Goal: Information Seeking & Learning: Learn about a topic

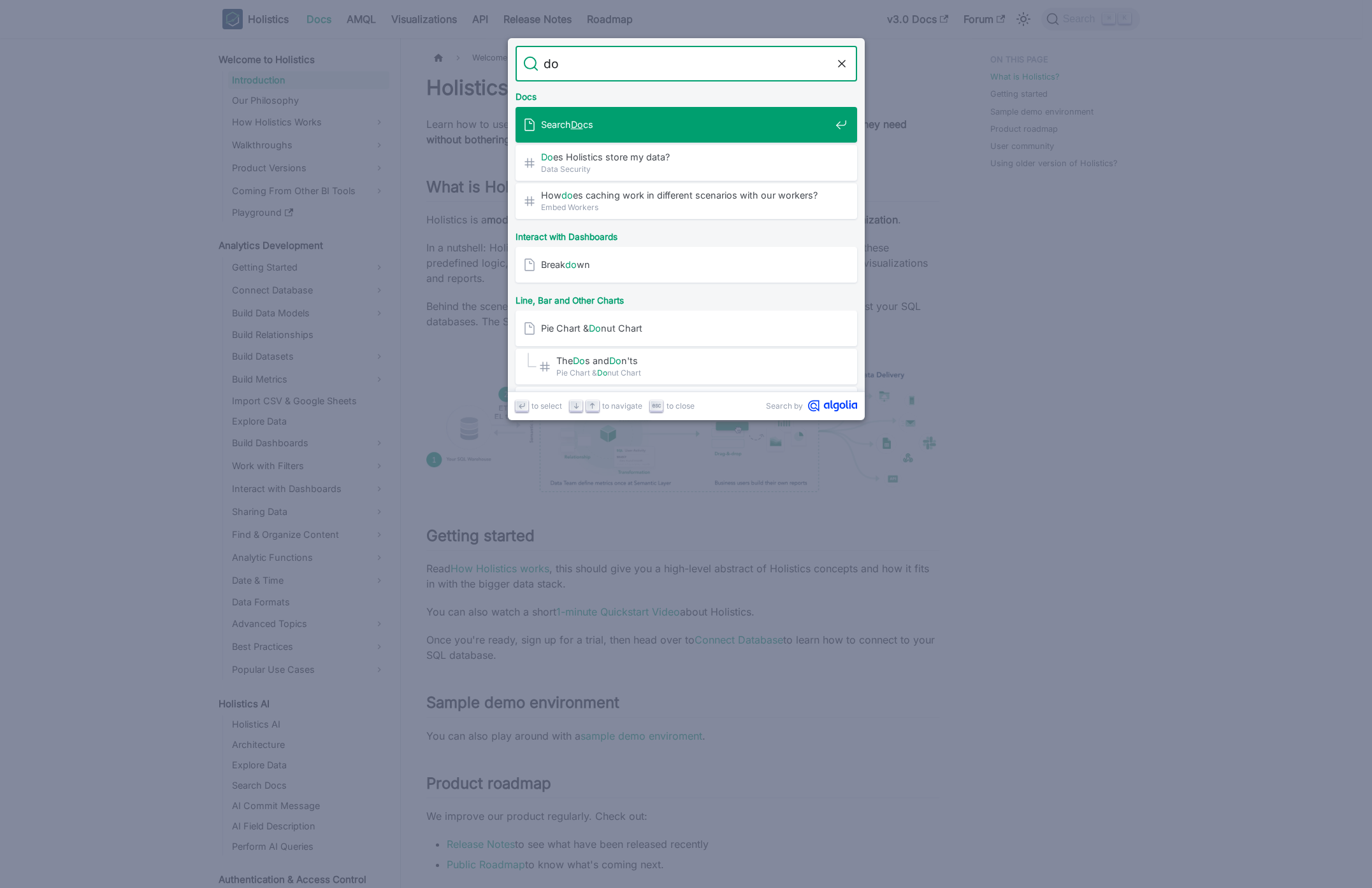
type input "d"
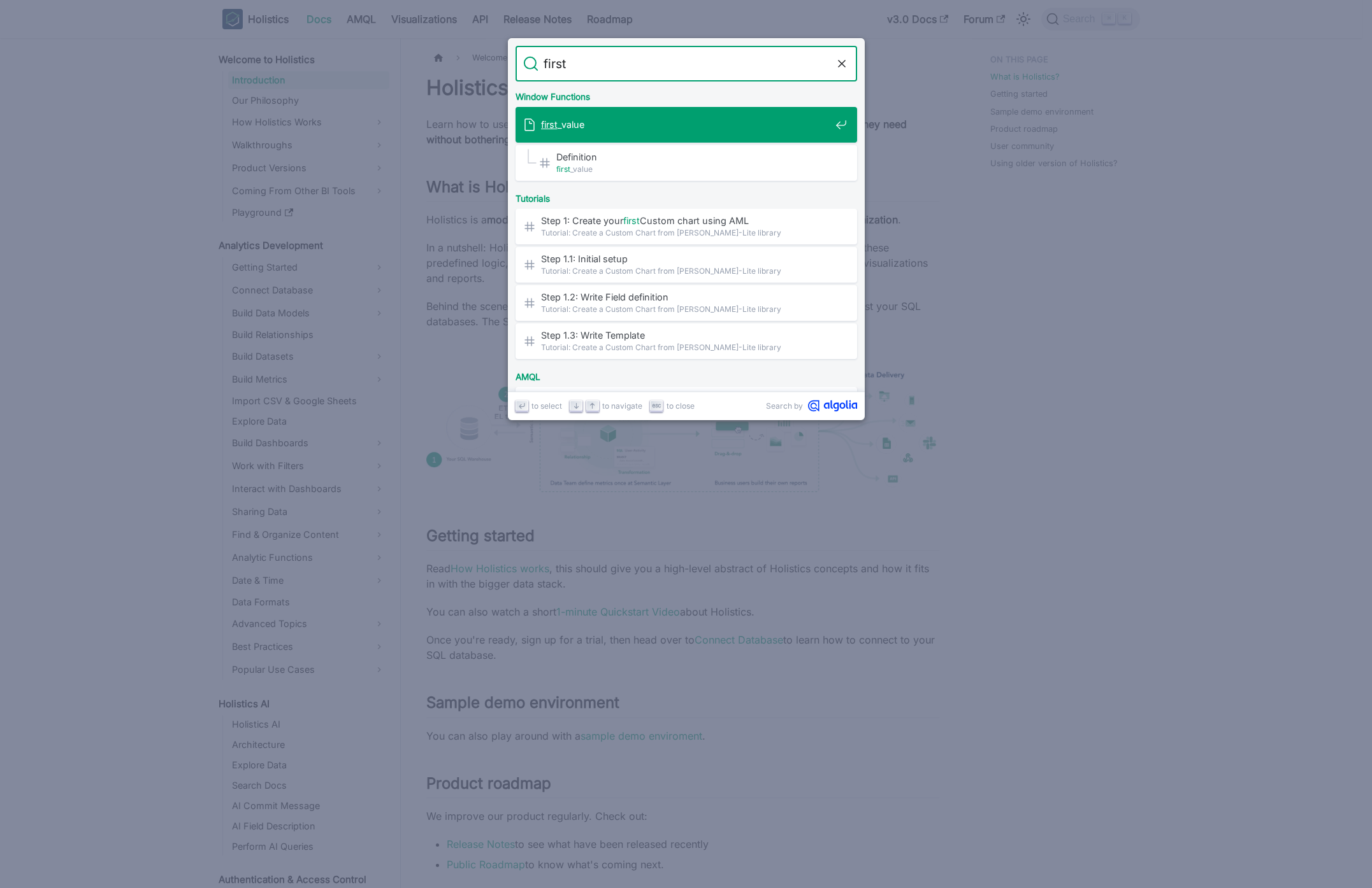
type input "first("
type input "param"
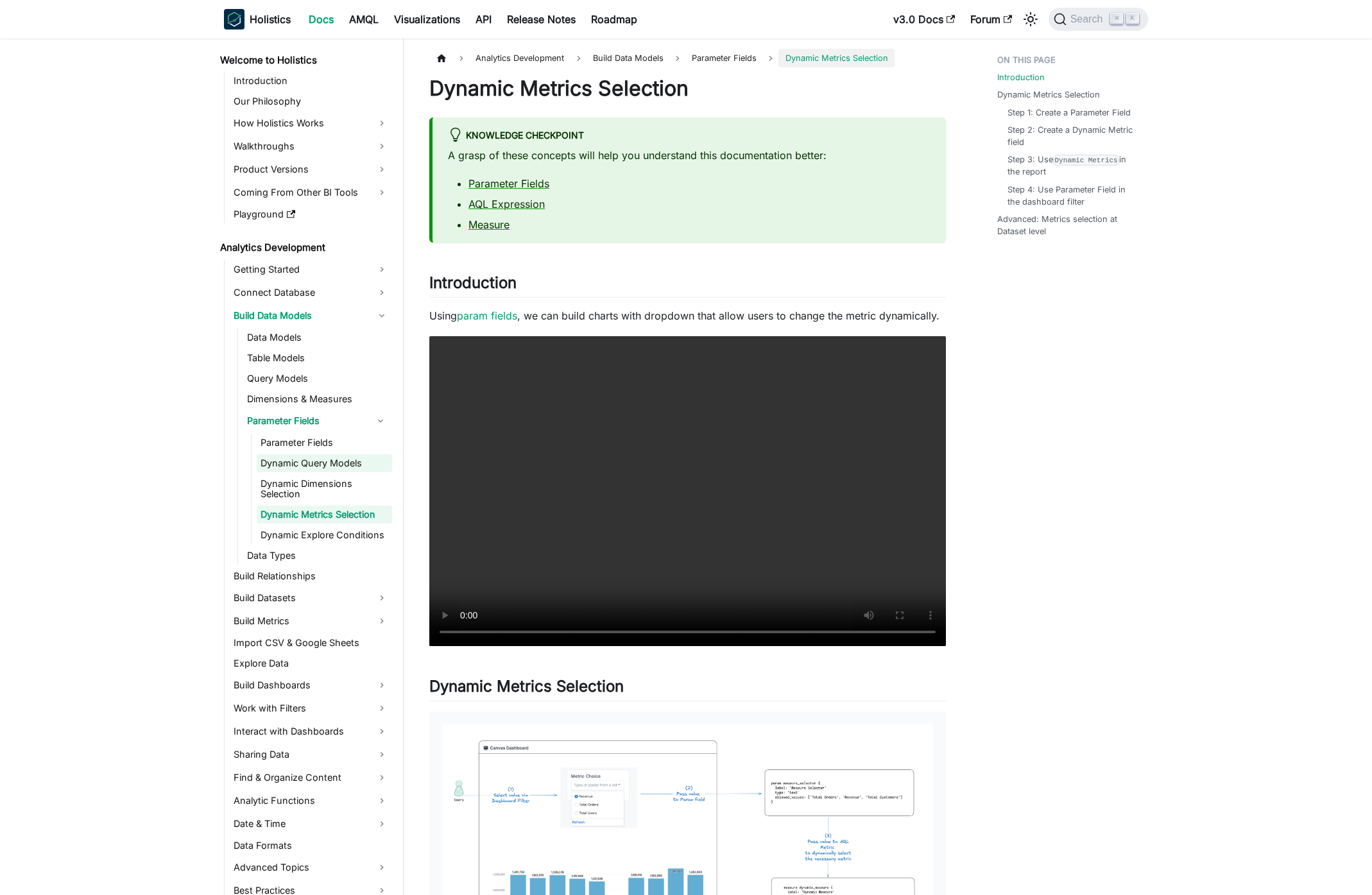
click at [342, 461] on link "Dynamic Query Models" at bounding box center [324, 463] width 135 height 18
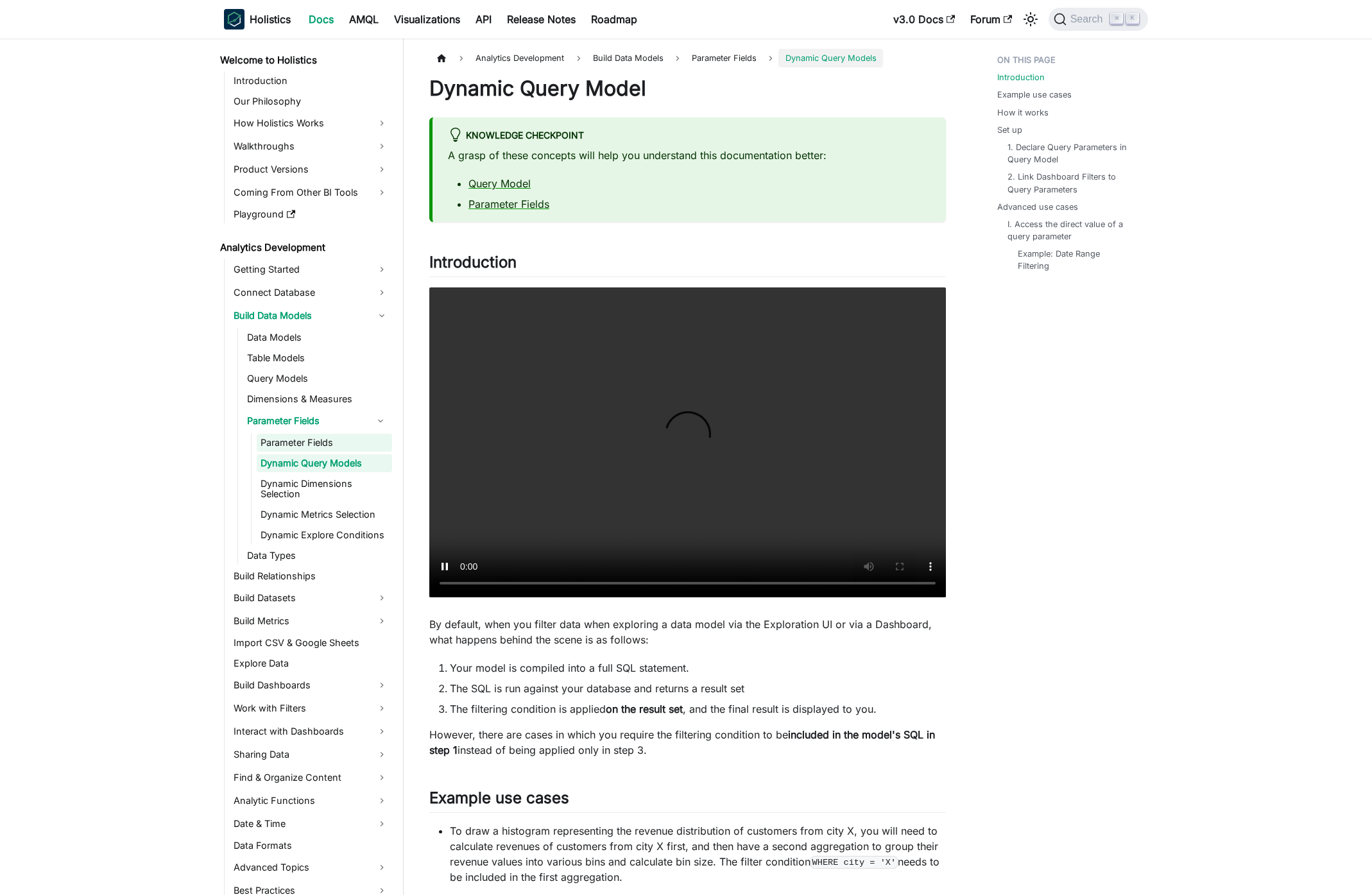
click at [355, 440] on link "Parameter Fields" at bounding box center [324, 443] width 135 height 18
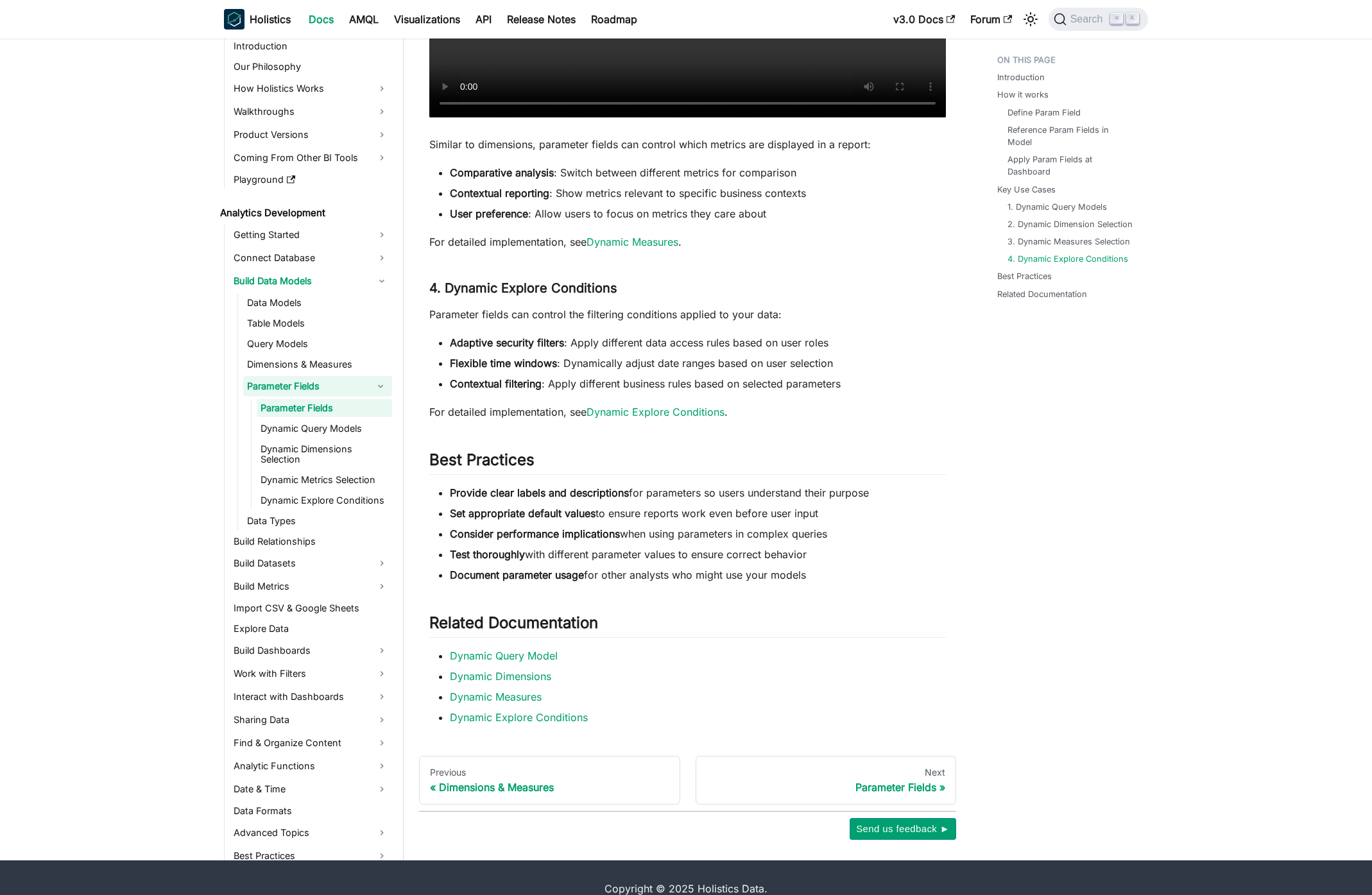
scroll to position [2844, 0]
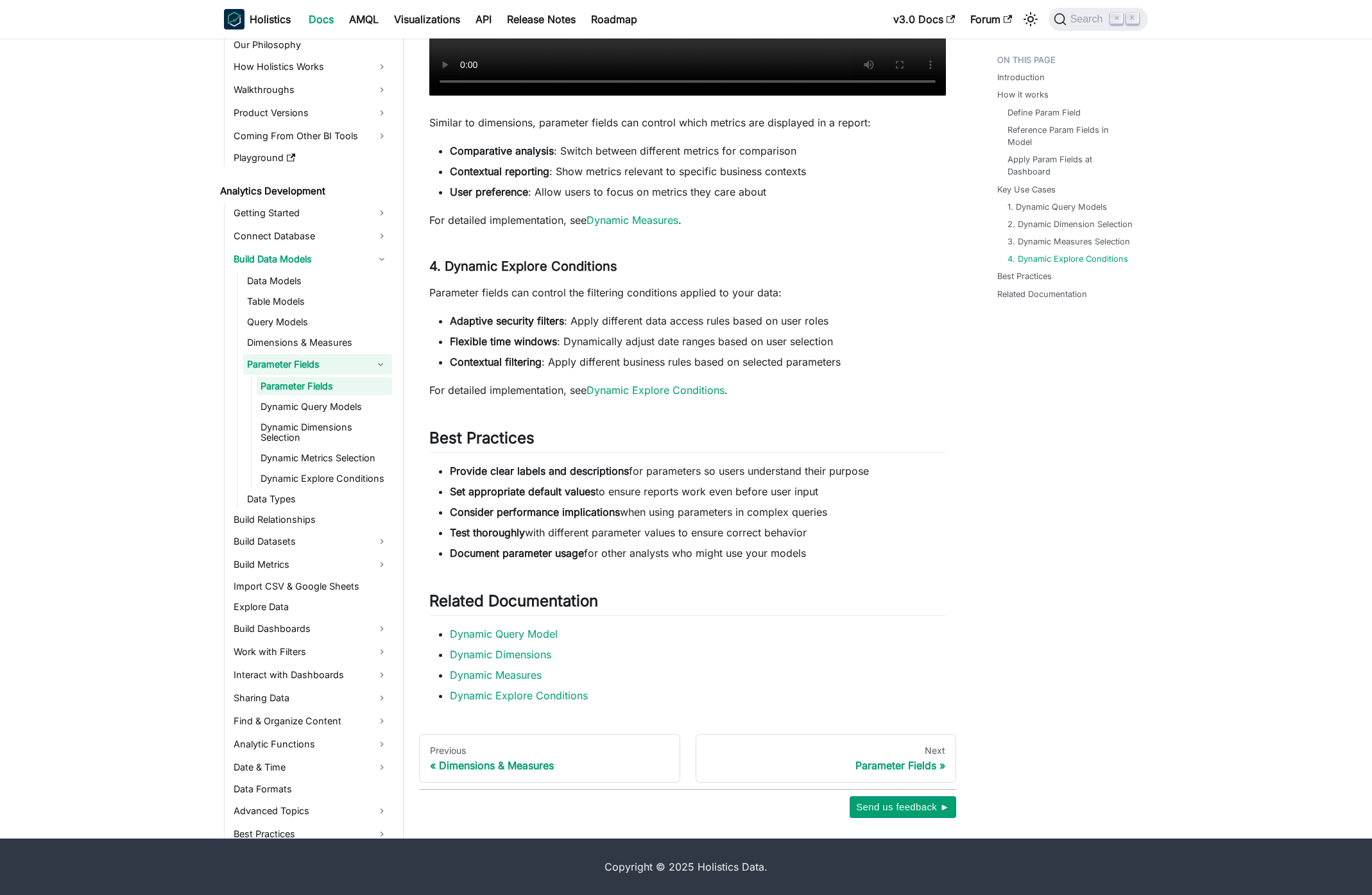
click at [322, 415] on link "Dynamic Query Models" at bounding box center [324, 407] width 135 height 18
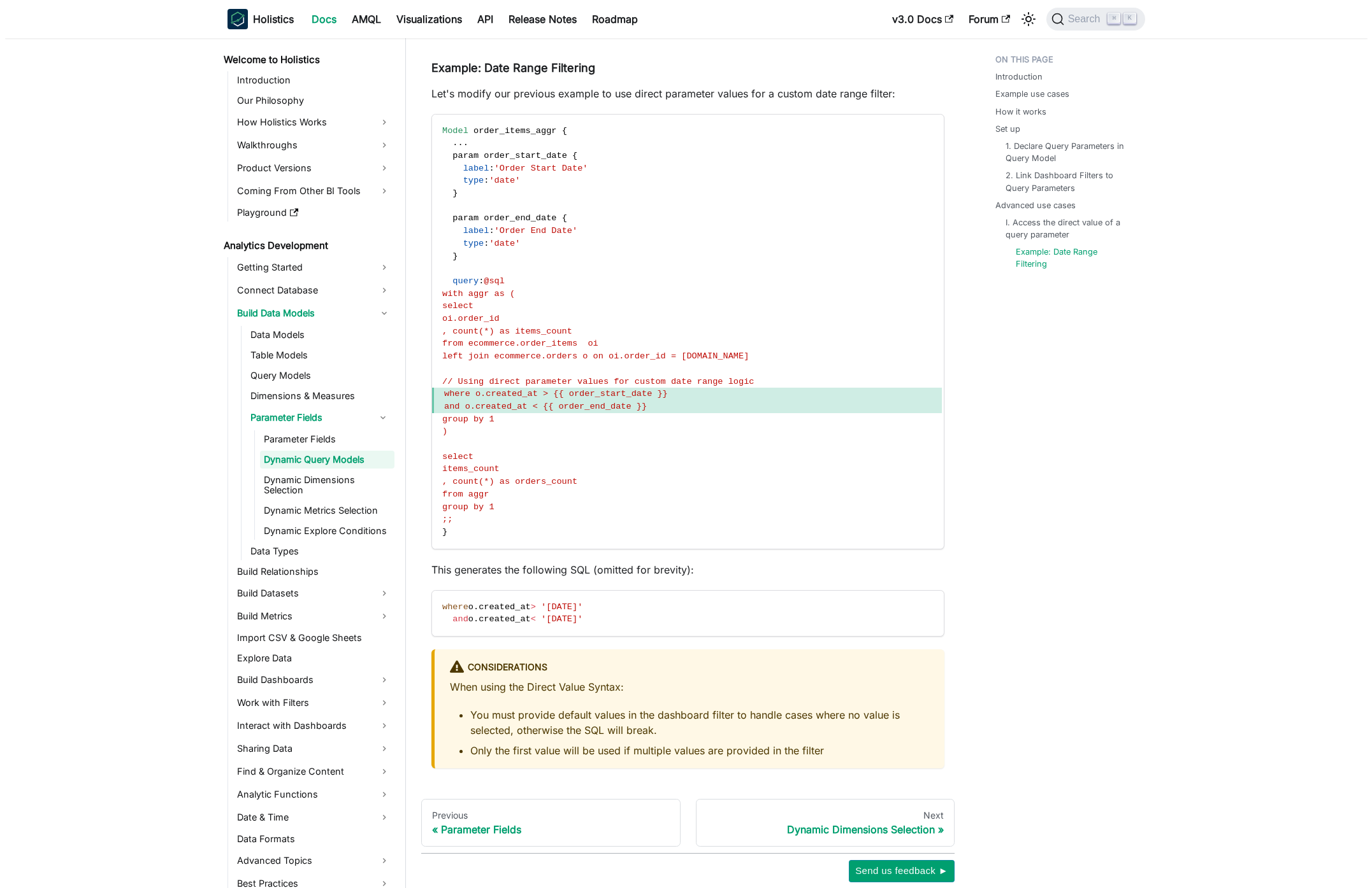
scroll to position [3807, 0]
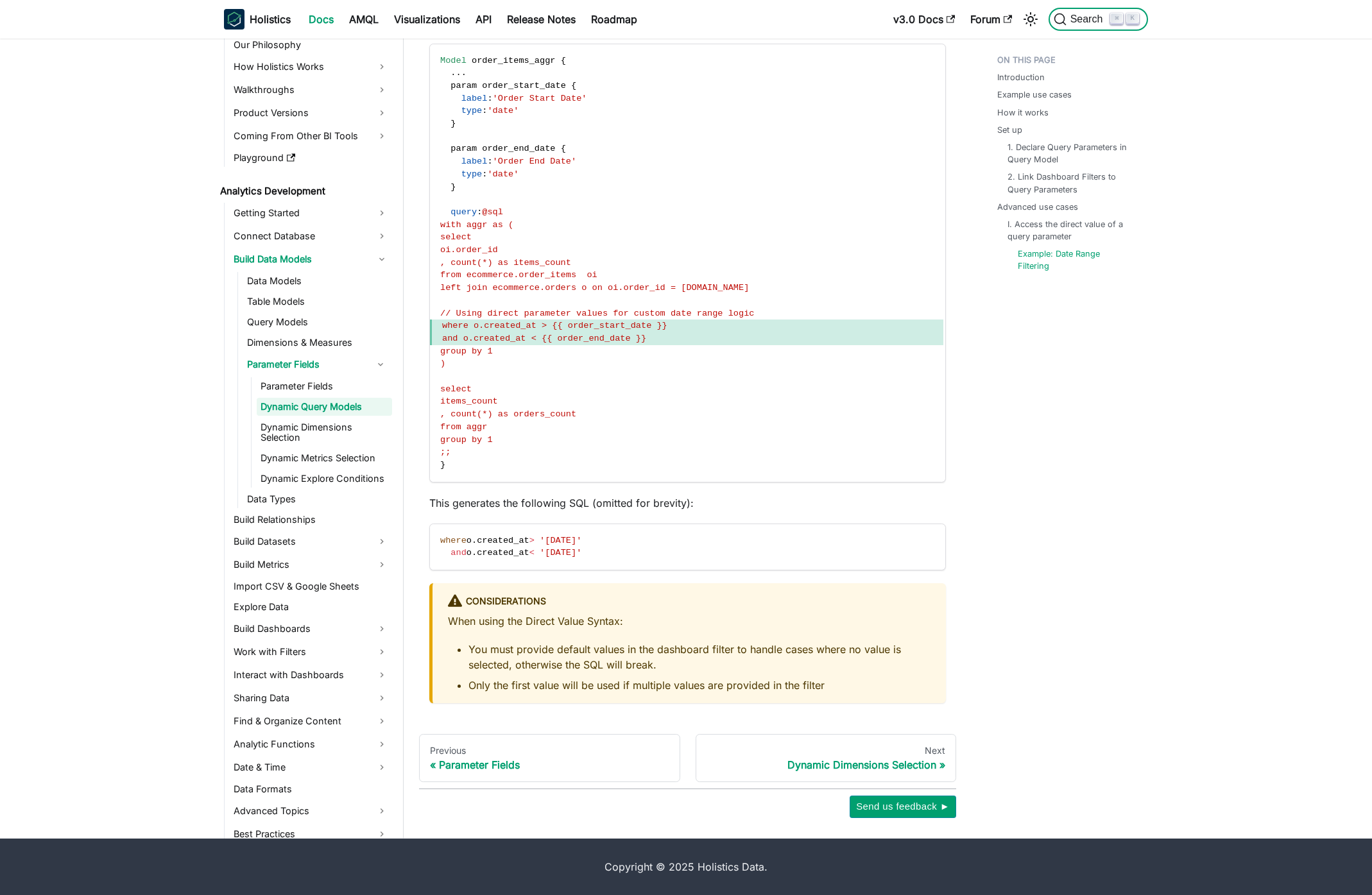
click at [1110, 14] on kbd "⌘" at bounding box center [1116, 18] width 13 height 12
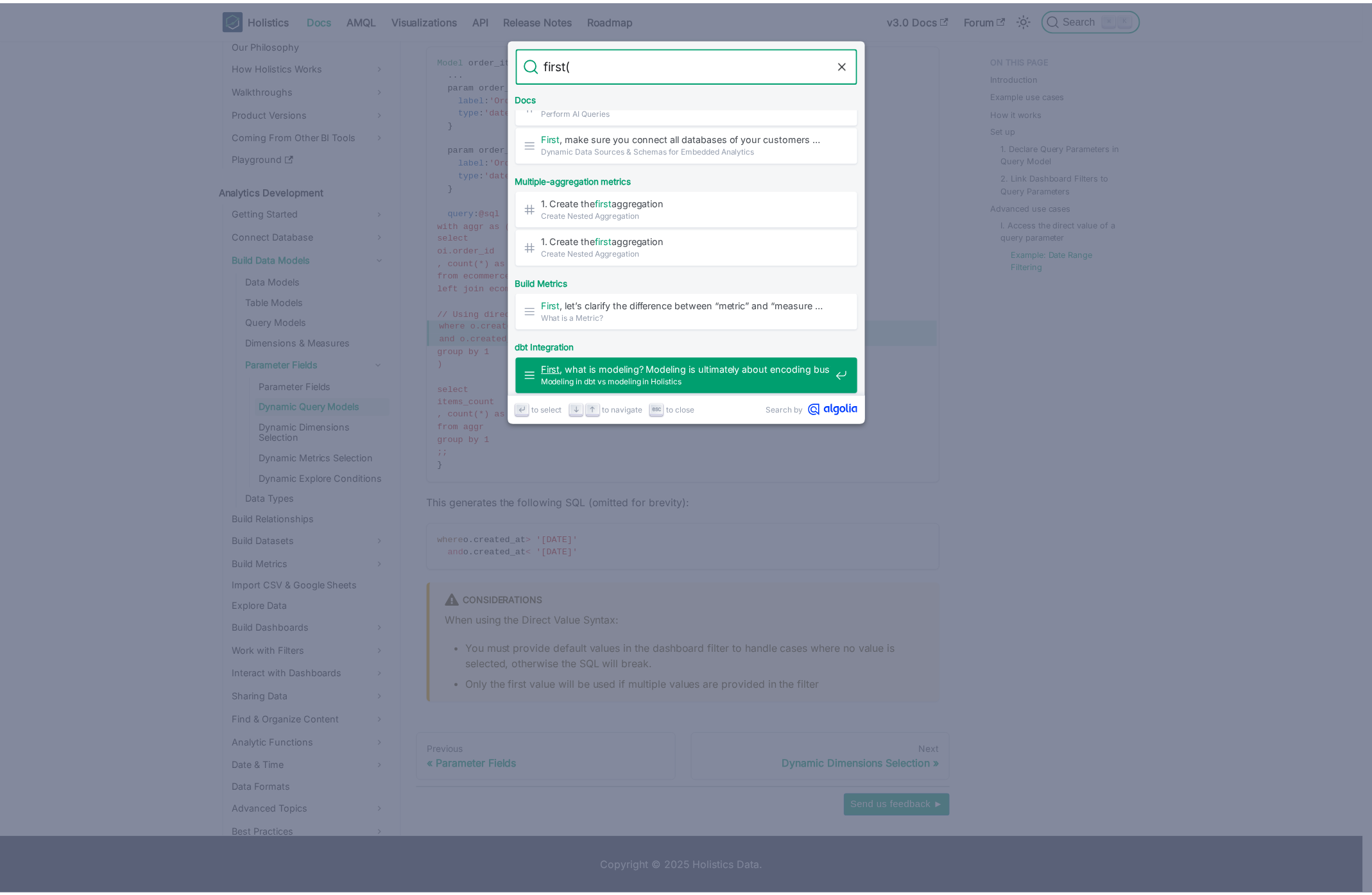
scroll to position [0, 0]
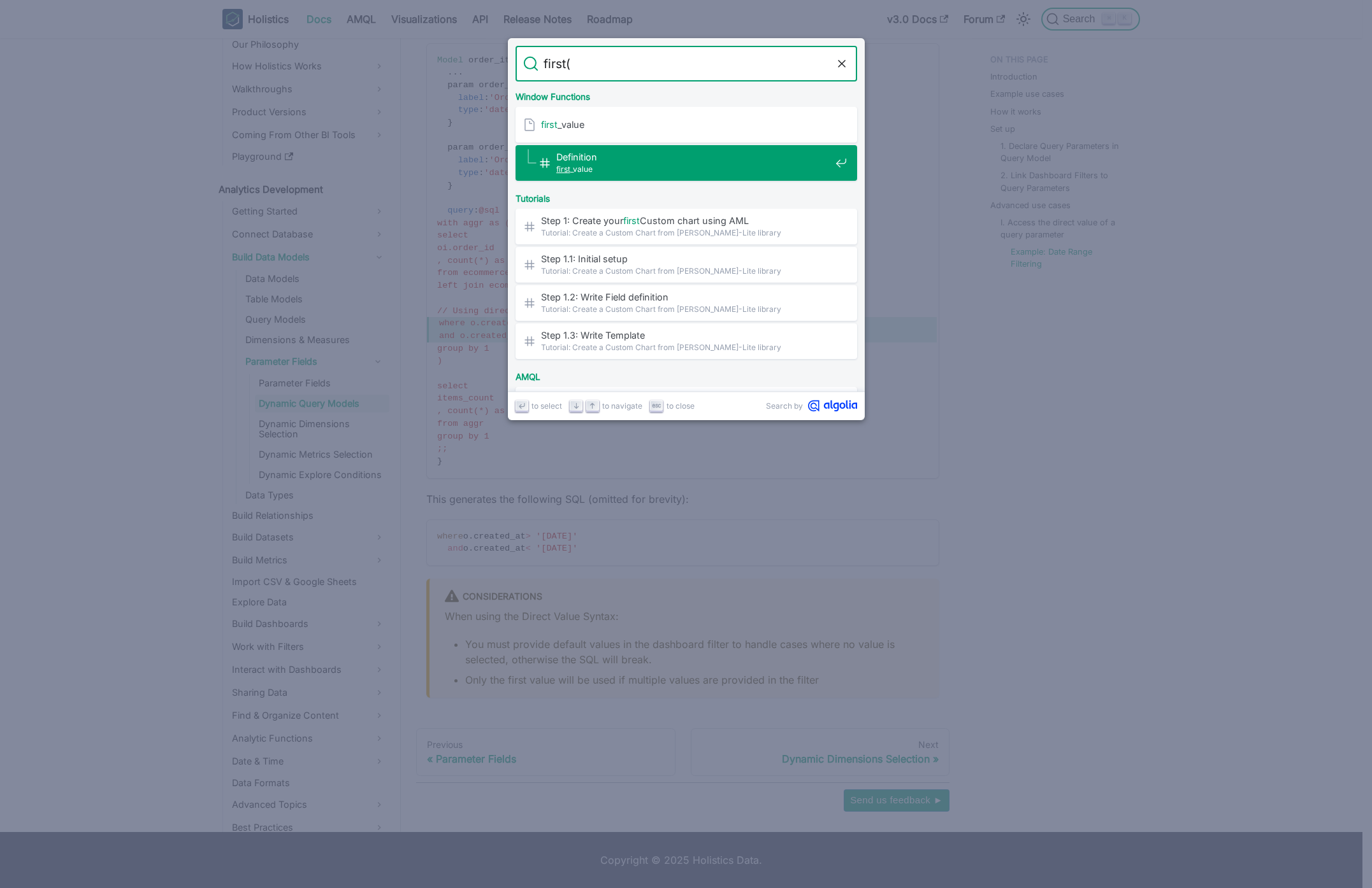
type input "first("
